Goal: Task Accomplishment & Management: Use online tool/utility

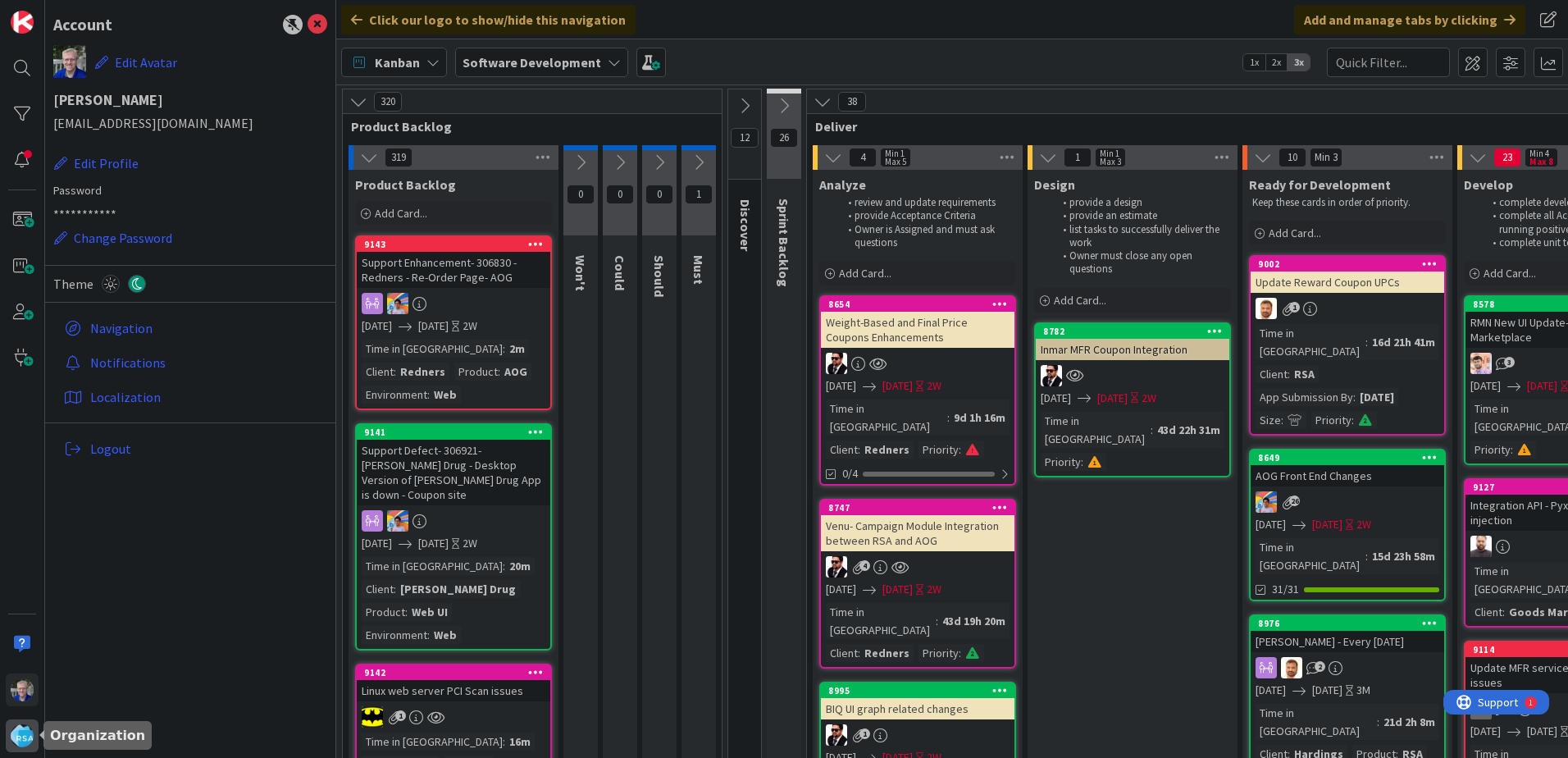
click at [13, 733] on img at bounding box center [22, 736] width 23 height 23
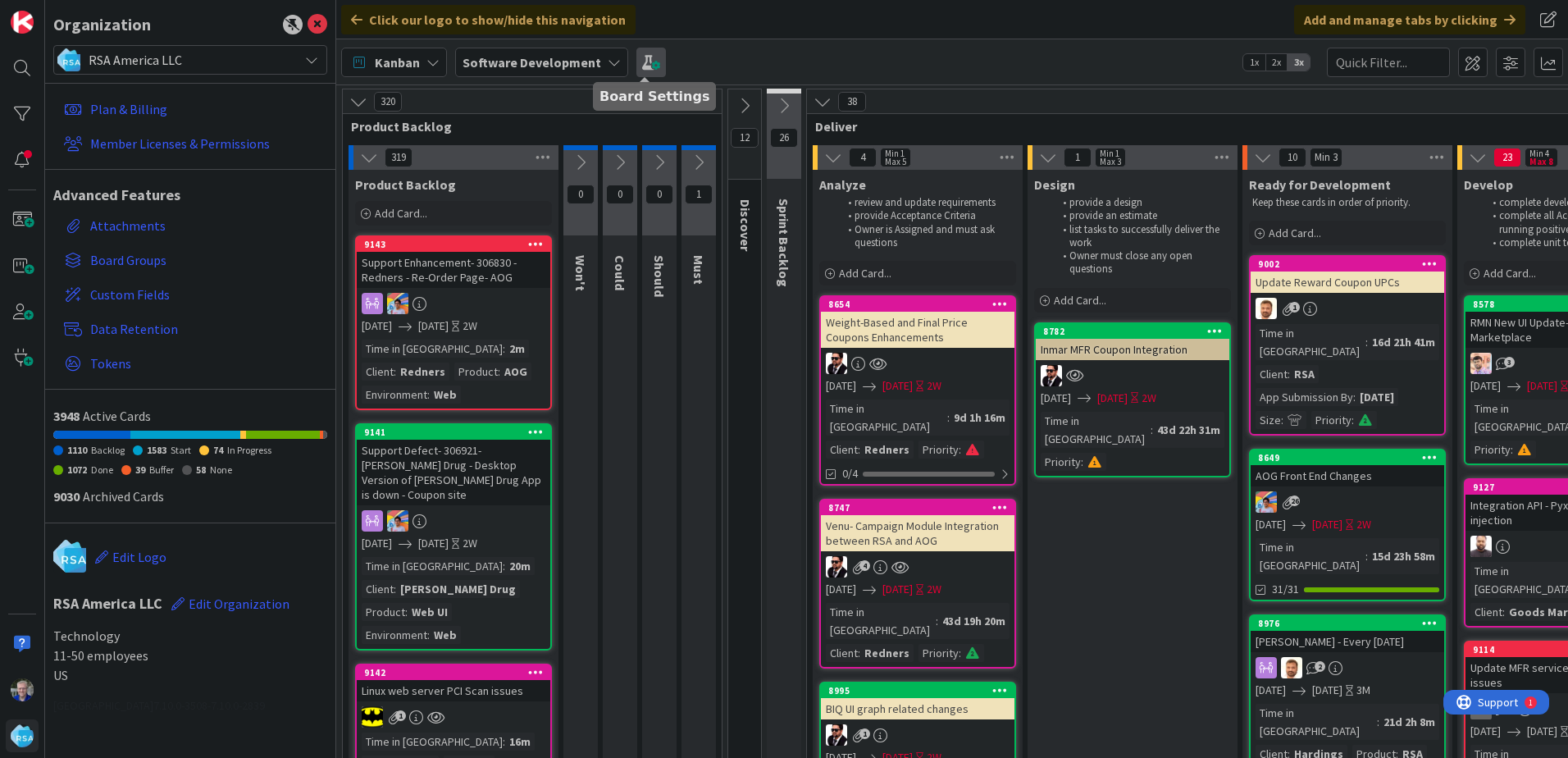
click at [650, 64] on span at bounding box center [651, 62] width 29 height 29
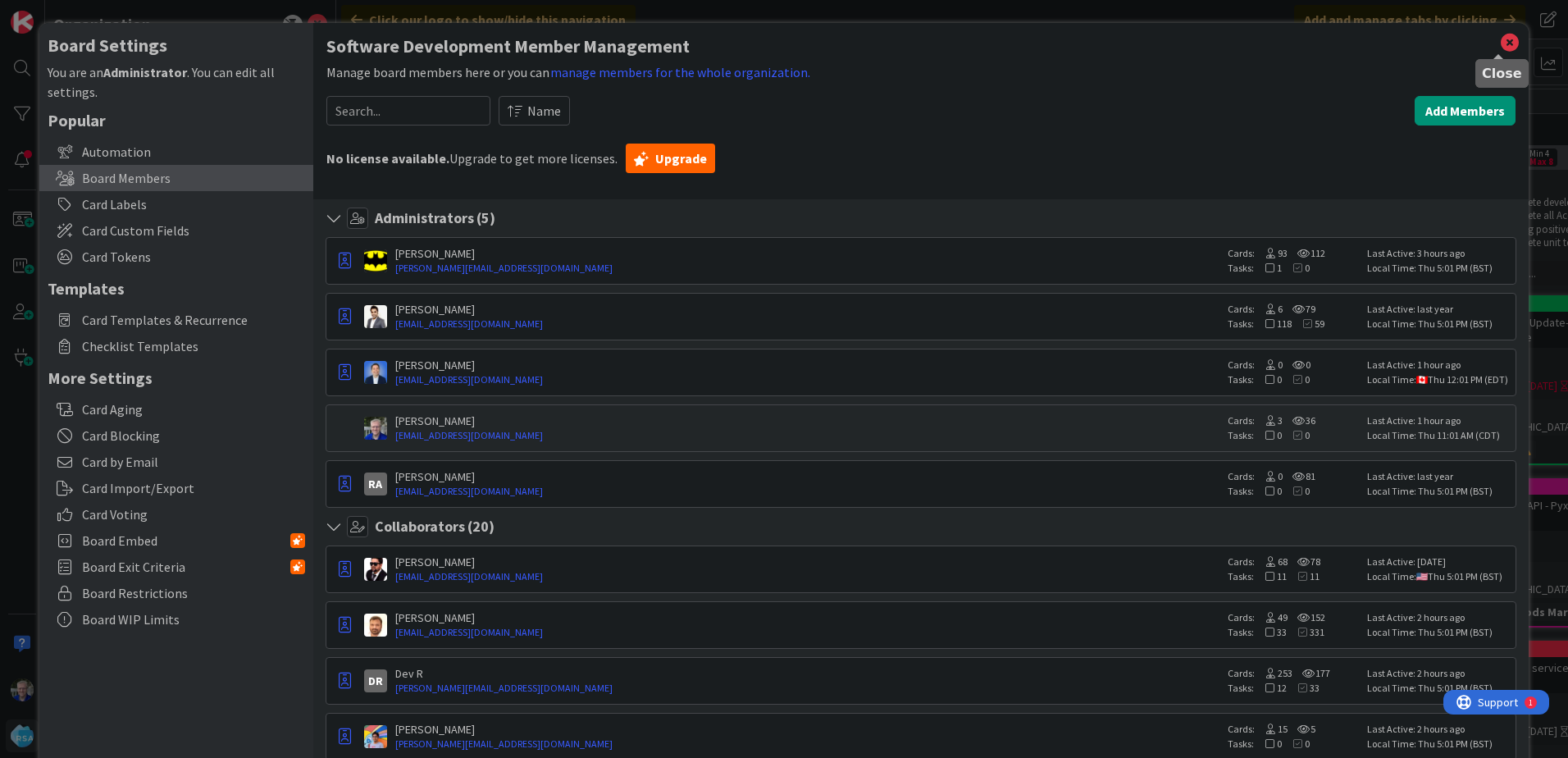
click at [1500, 40] on icon at bounding box center [1510, 42] width 22 height 23
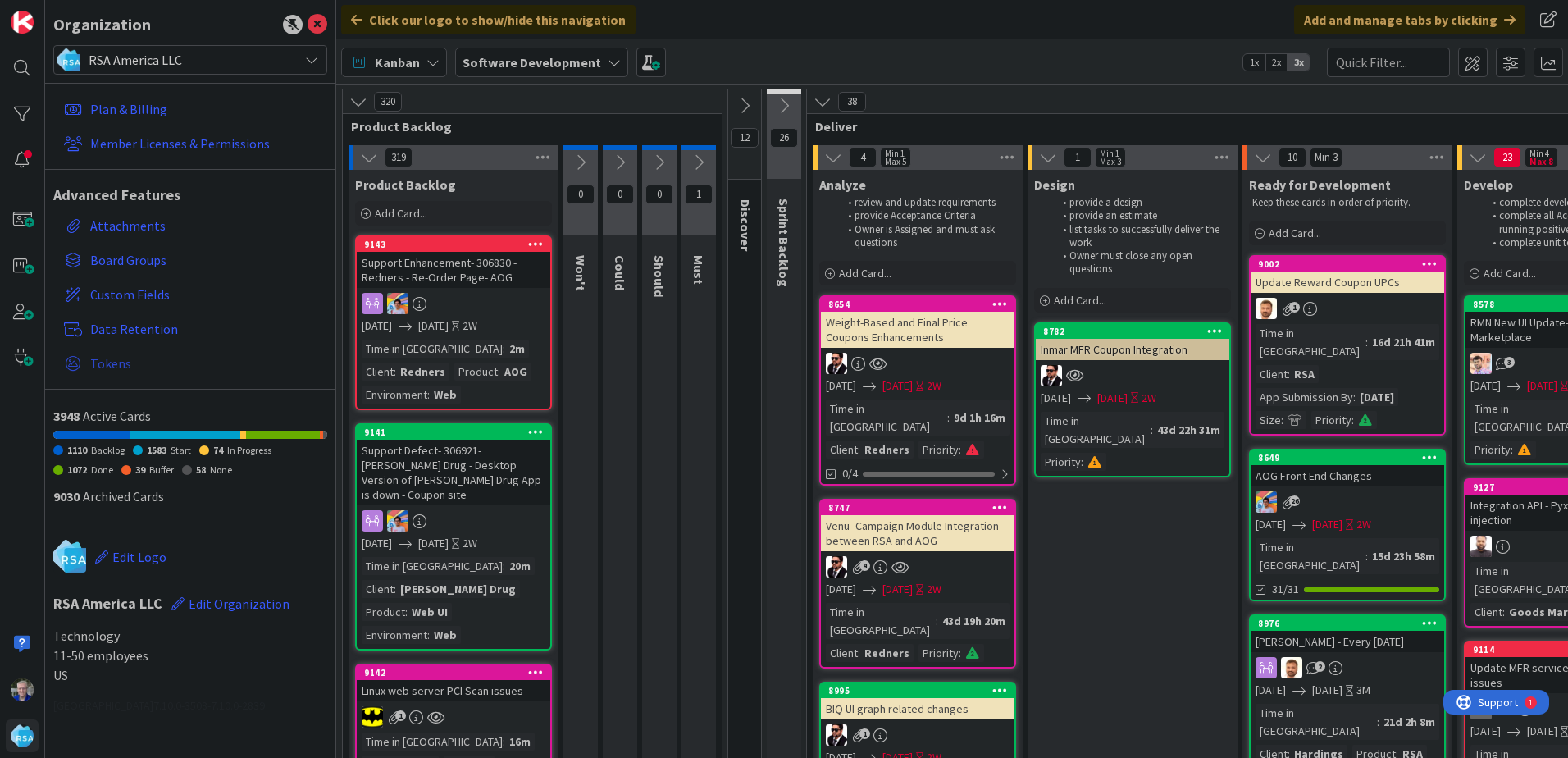
click at [117, 363] on span "Tokens" at bounding box center [205, 363] width 231 height 20
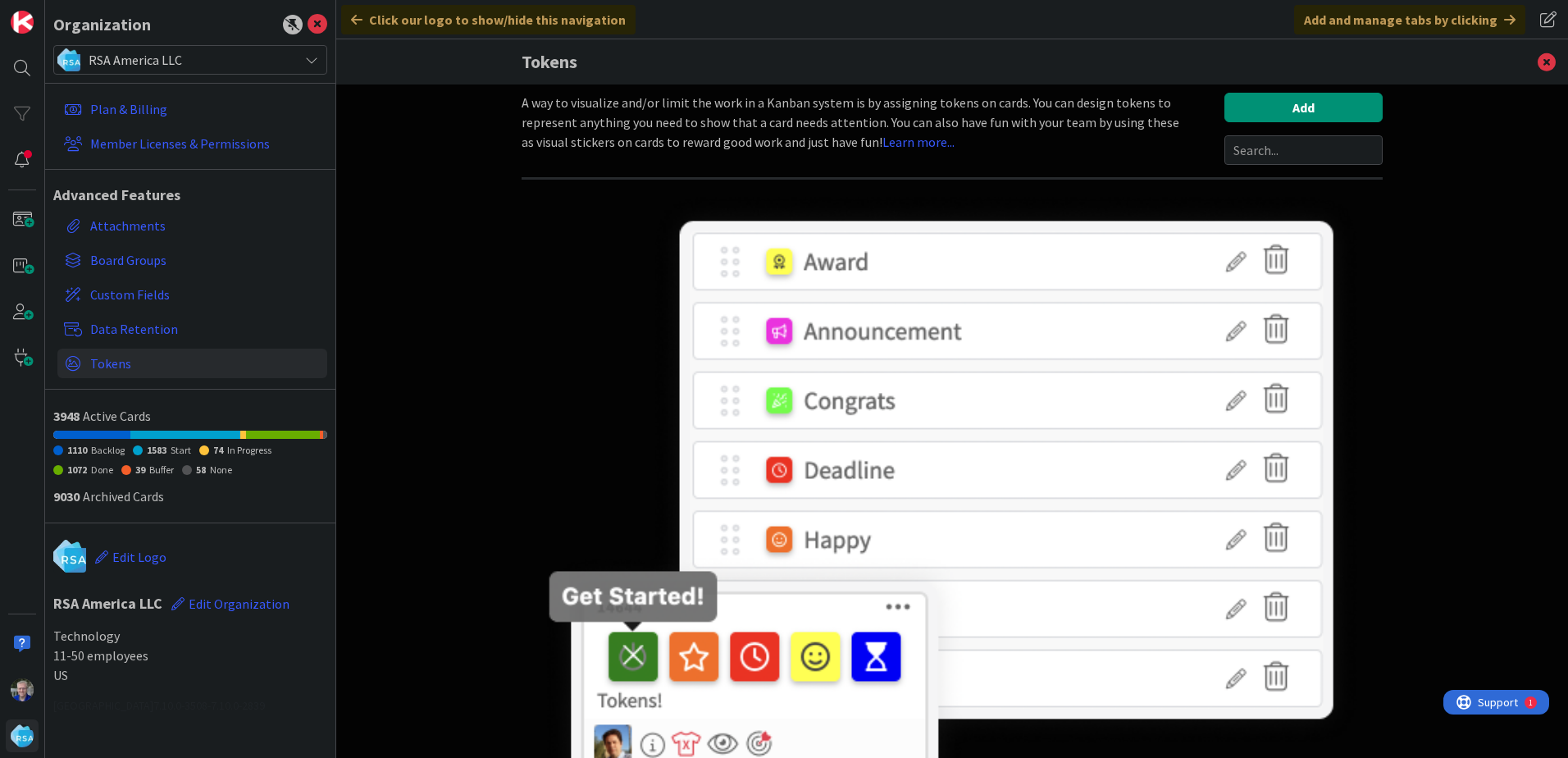
click at [534, 234] on div at bounding box center [953, 502] width 861 height 621
click at [1542, 62] on icon at bounding box center [1546, 62] width 42 height 45
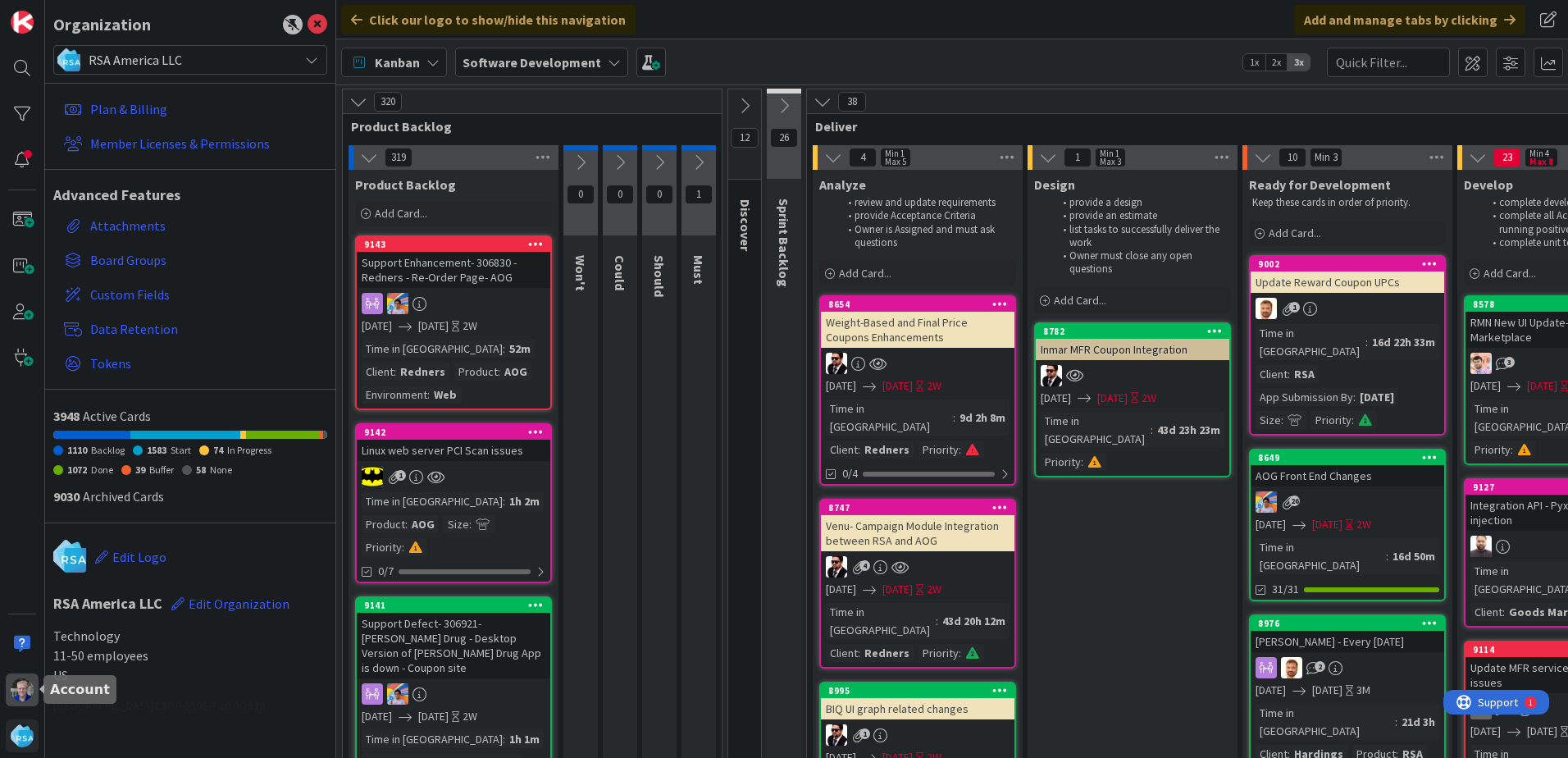
click at [23, 689] on img at bounding box center [22, 690] width 23 height 23
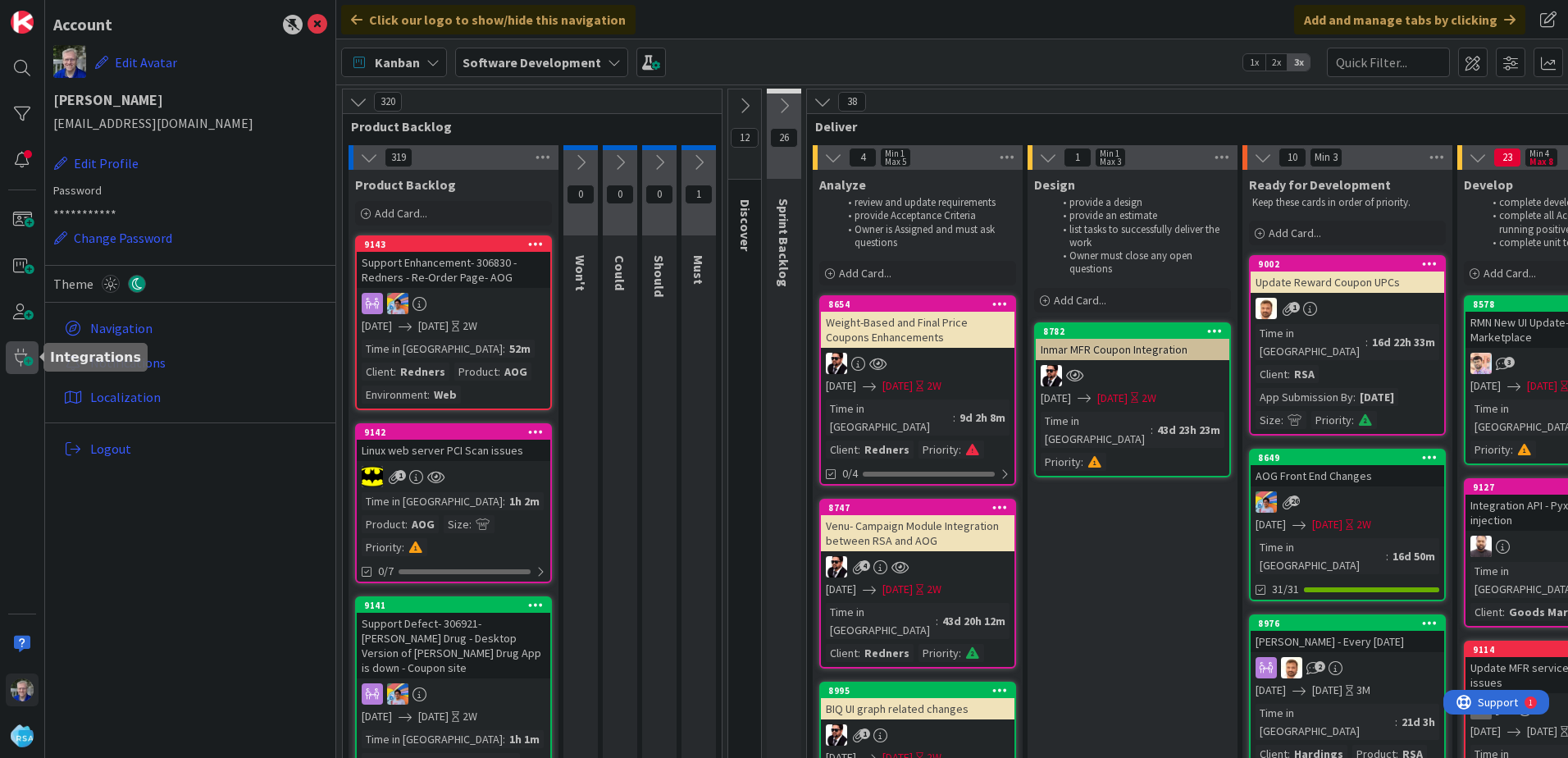
click at [13, 359] on span at bounding box center [22, 358] width 33 height 33
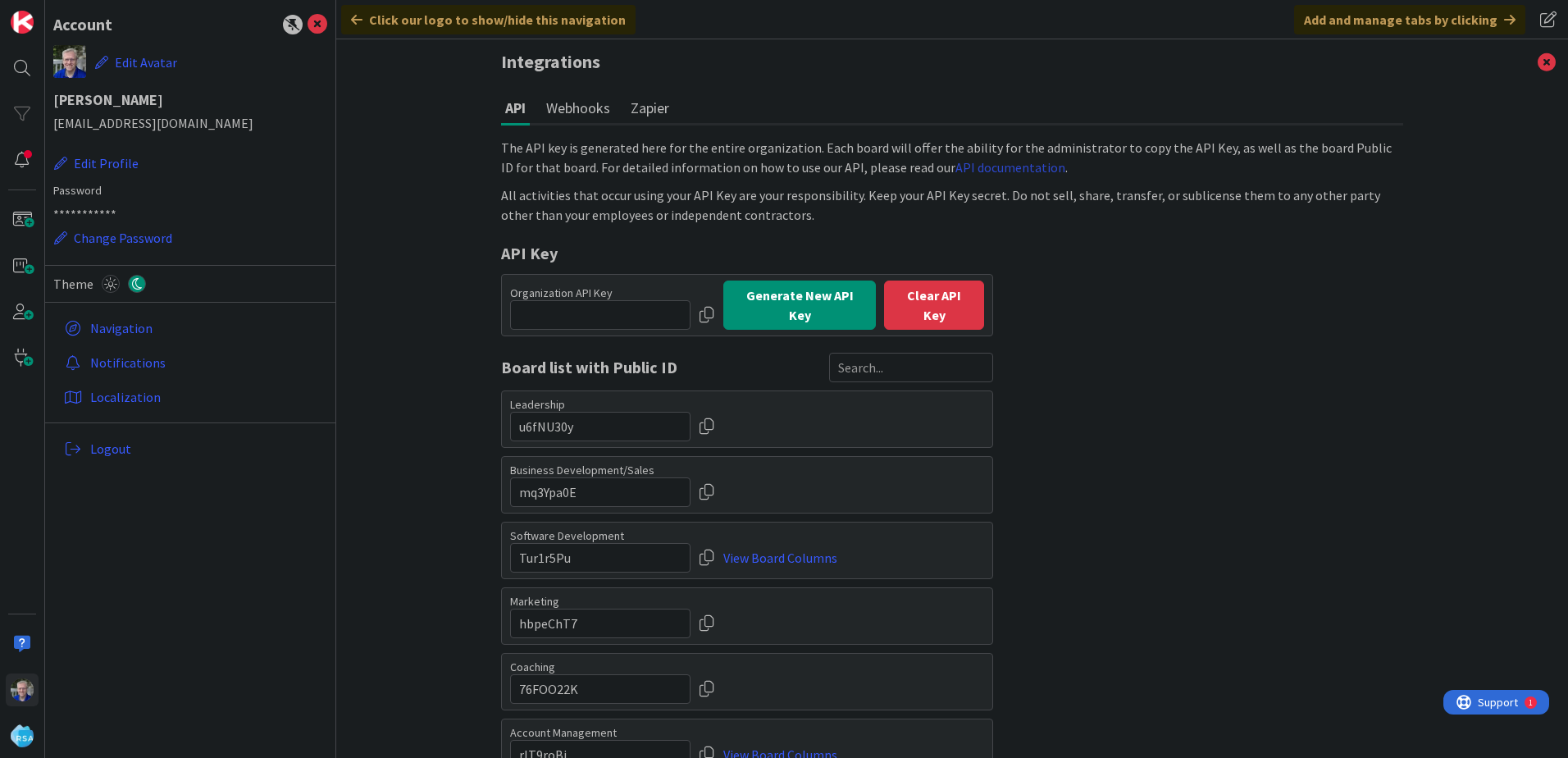
click at [968, 162] on link "API documentation" at bounding box center [1010, 167] width 110 height 16
click at [767, 307] on button "Generate New API Key" at bounding box center [800, 305] width 152 height 49
type input "paqg6tKK:bjQuwZkSN4NskEQEKeKTM"
click at [659, 304] on button "show" at bounding box center [665, 315] width 51 height 29
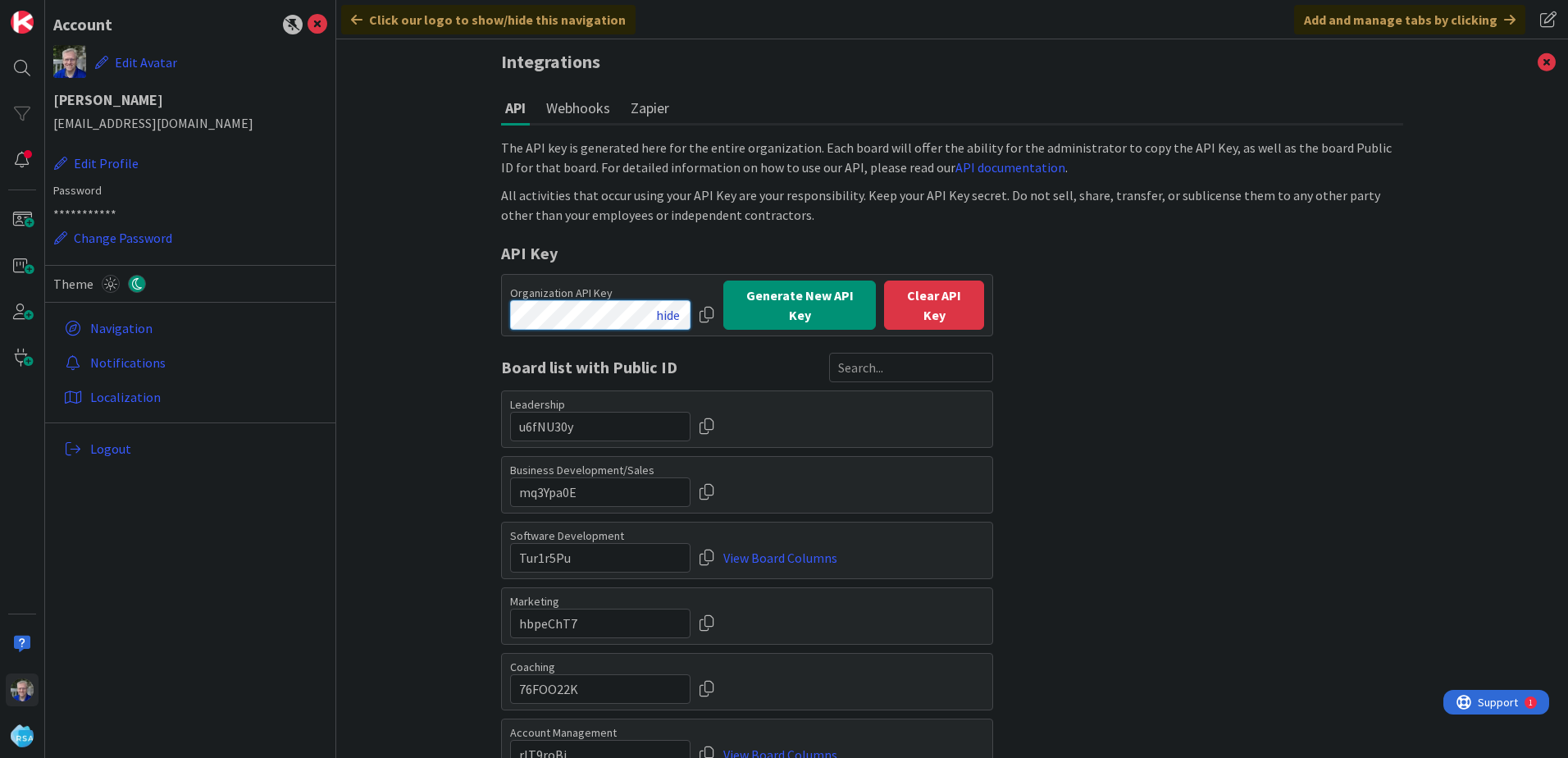
click at [672, 302] on div "Organization API Key hide" at bounding box center [600, 307] width 181 height 44
click at [698, 309] on div at bounding box center [706, 315] width 16 height 29
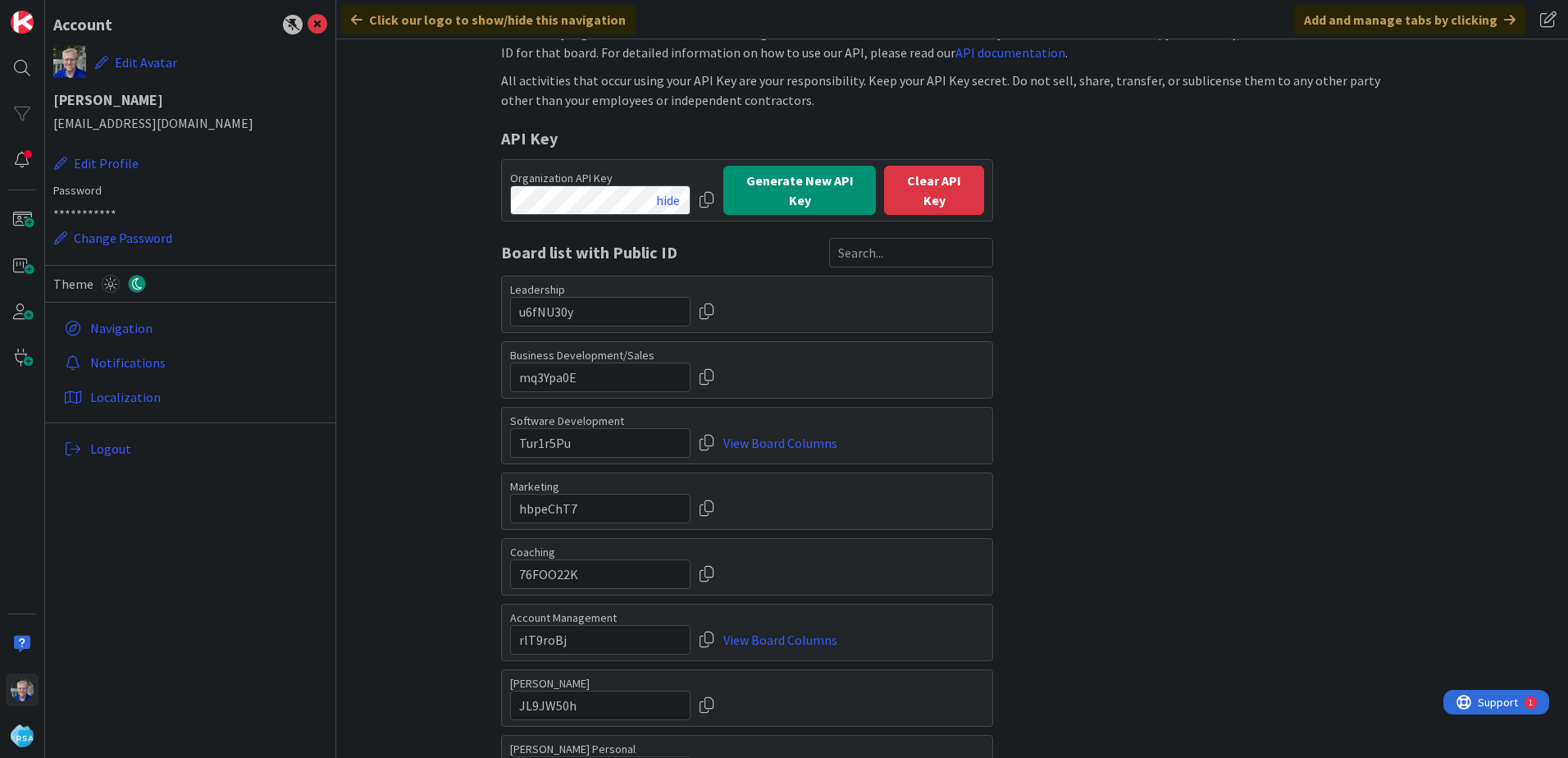
scroll to position [164, 0]
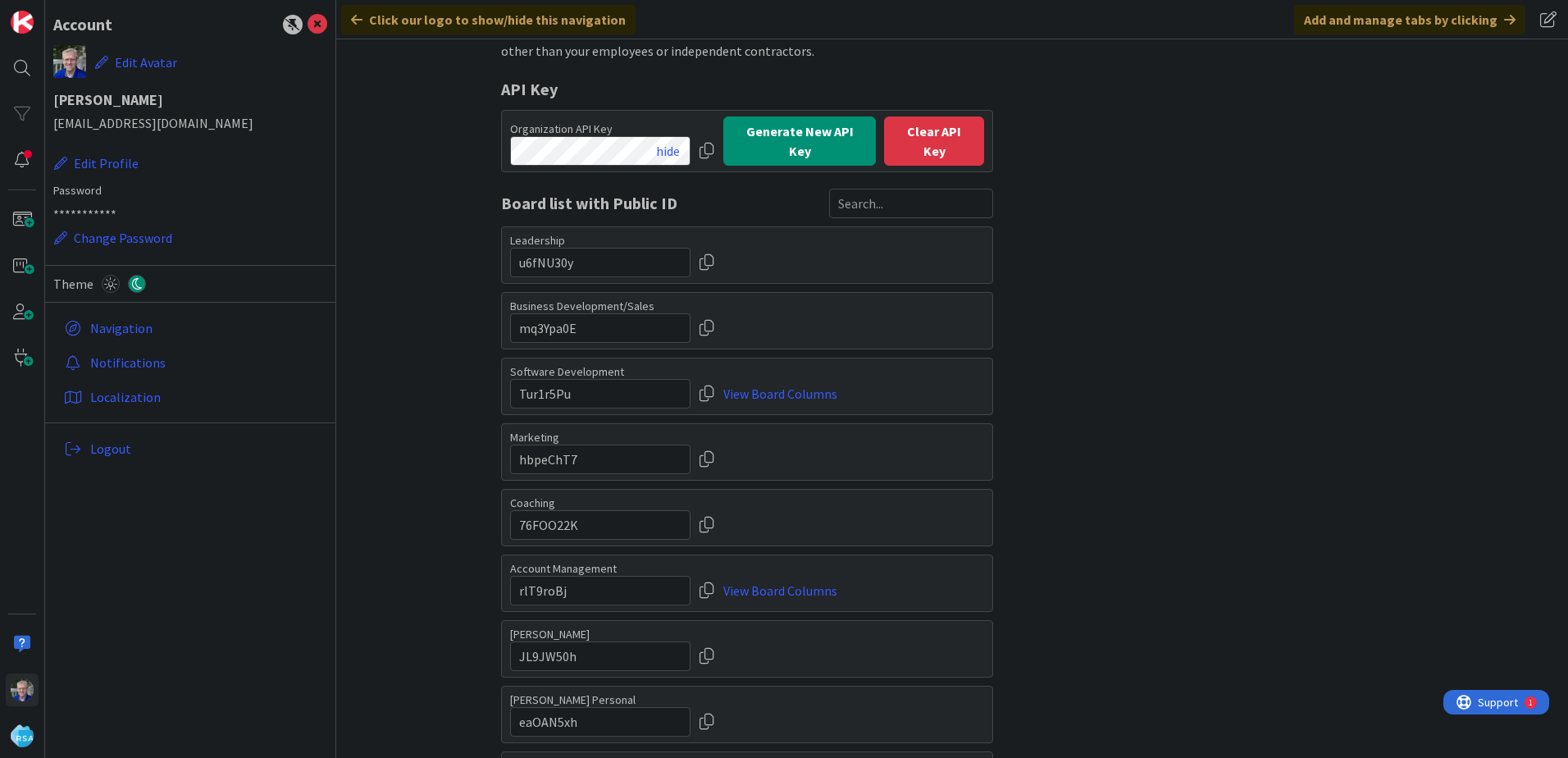
click at [698, 393] on div at bounding box center [706, 393] width 16 height 29
click at [764, 392] on link "View Board Columns" at bounding box center [781, 393] width 114 height 29
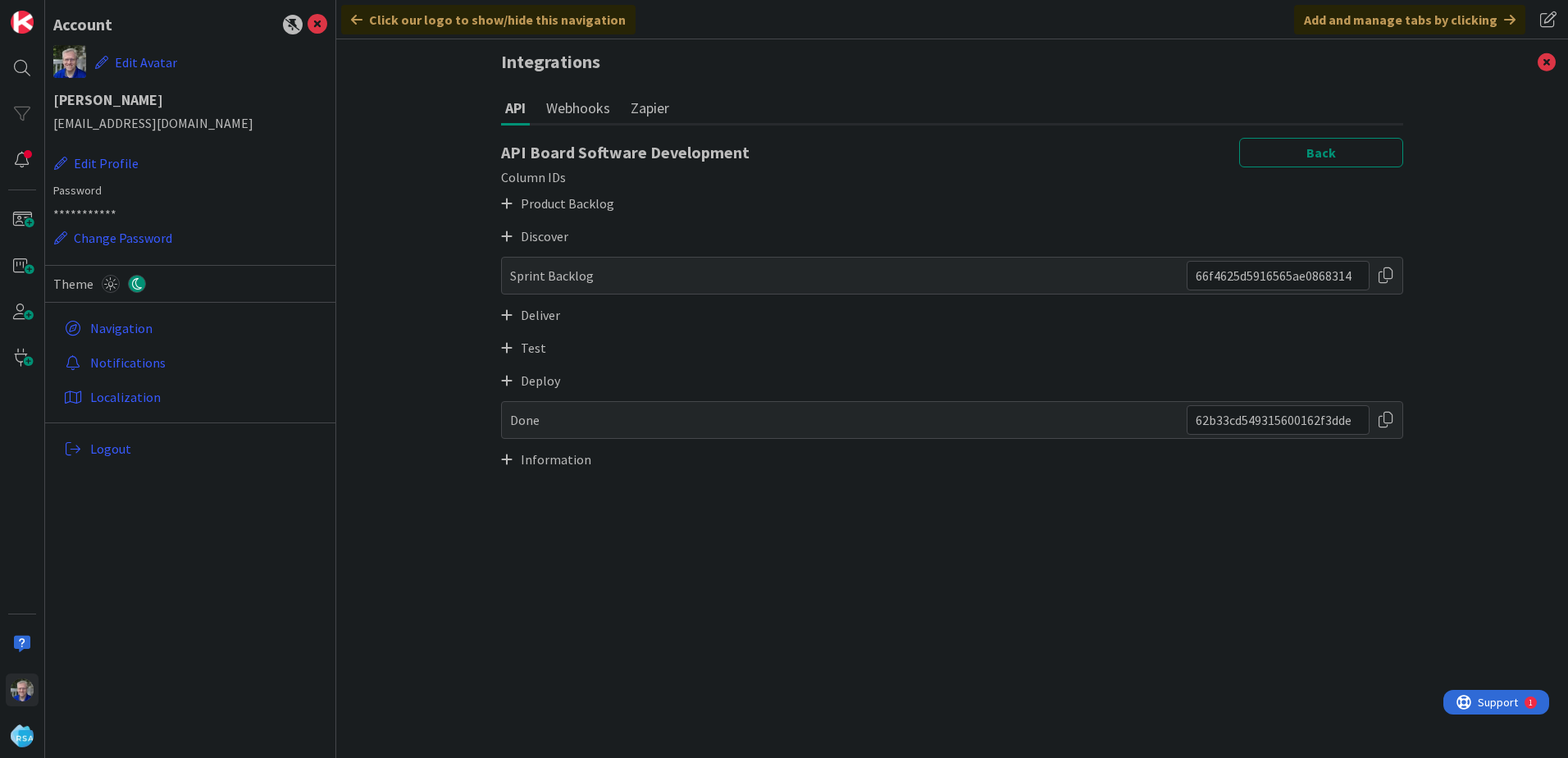
click at [505, 204] on icon at bounding box center [507, 203] width 11 height 13
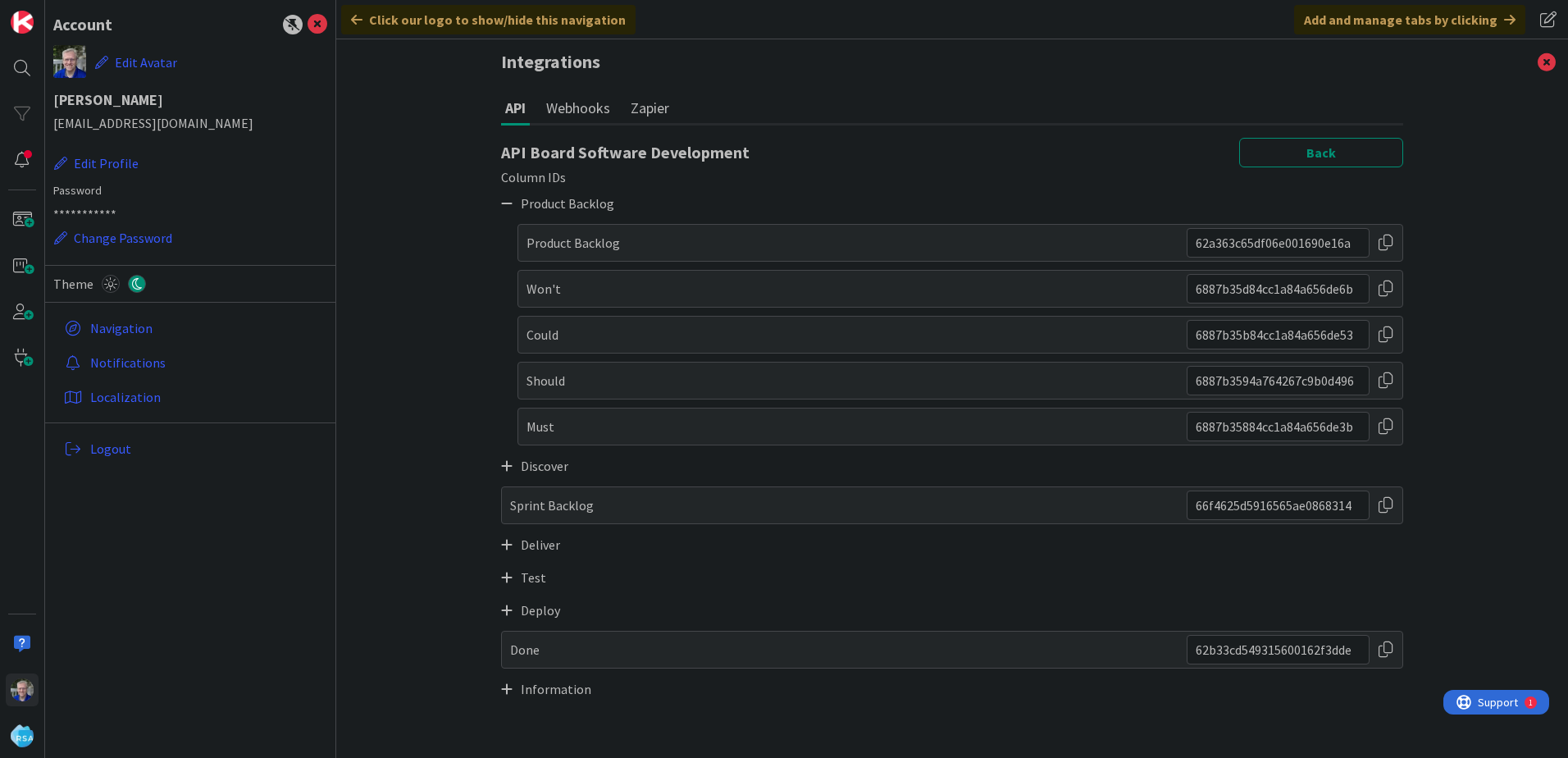
click at [1386, 243] on div at bounding box center [1386, 243] width 16 height 29
click at [578, 111] on button "Webhooks" at bounding box center [578, 107] width 73 height 30
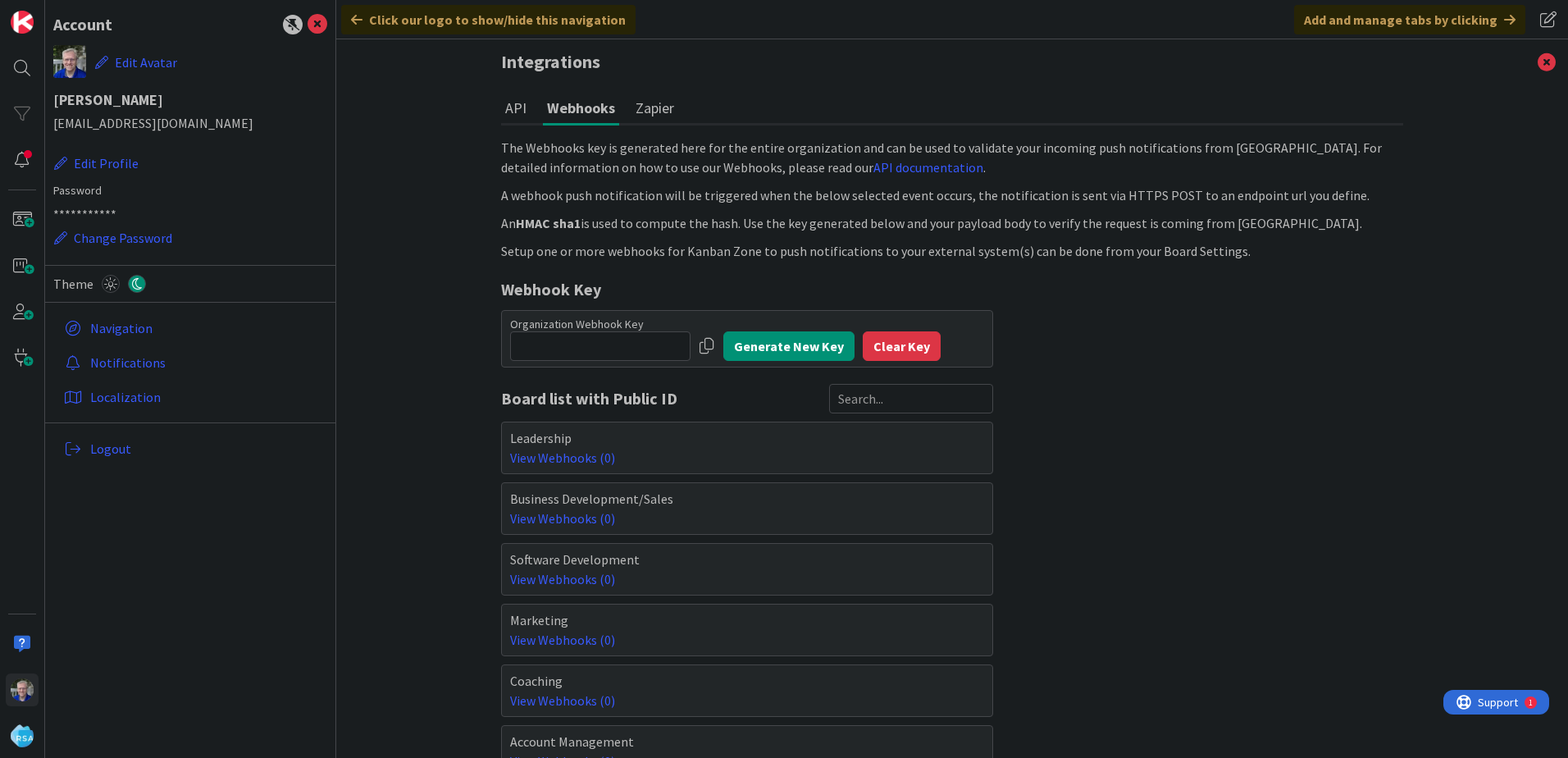
click at [511, 104] on button "API" at bounding box center [516, 107] width 29 height 30
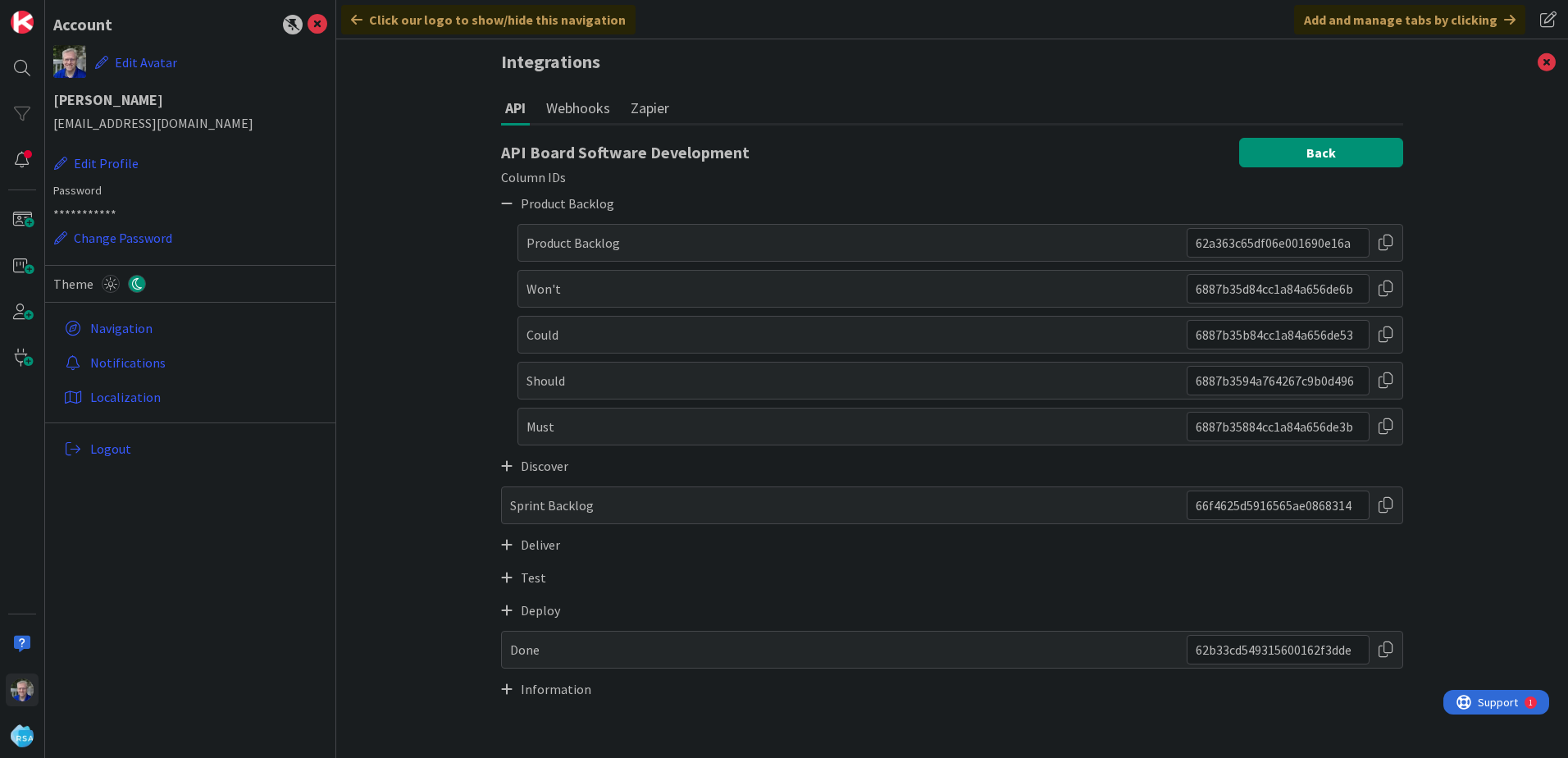
click at [1305, 143] on button "Back" at bounding box center [1322, 152] width 164 height 29
